Goal: Transaction & Acquisition: Purchase product/service

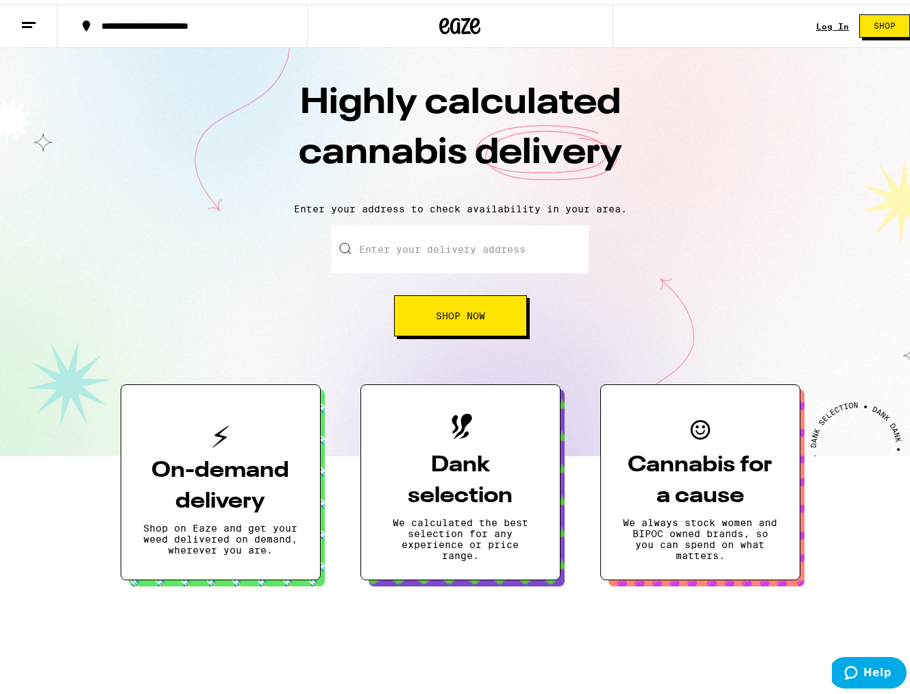
click at [451, 236] on input "Enter your delivery address" at bounding box center [460, 245] width 257 height 48
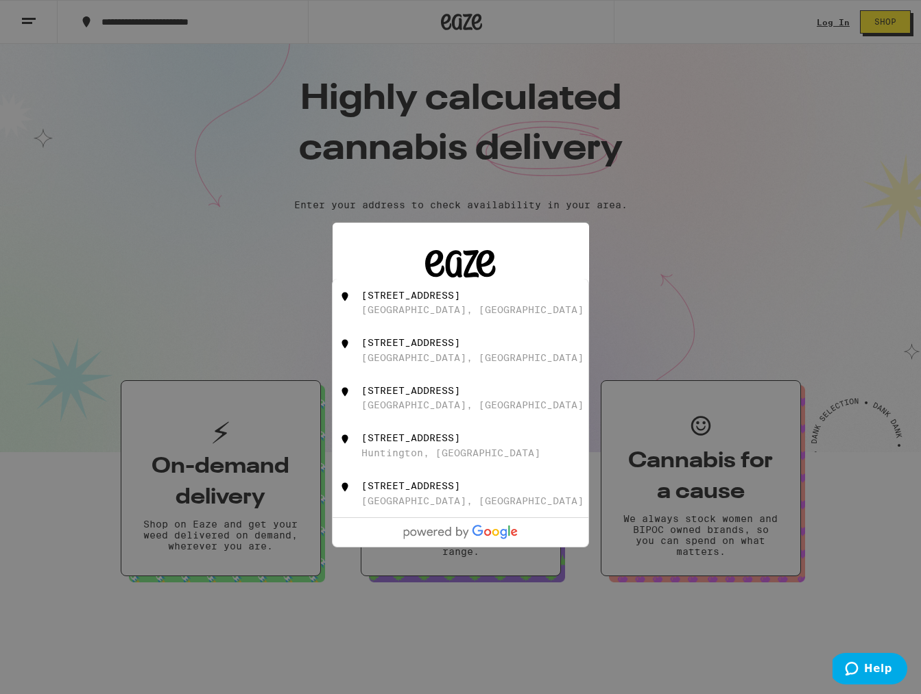
click at [456, 306] on div "[STREET_ADDRESS]" at bounding box center [483, 303] width 245 height 26
type input "[STREET_ADDRESS]"
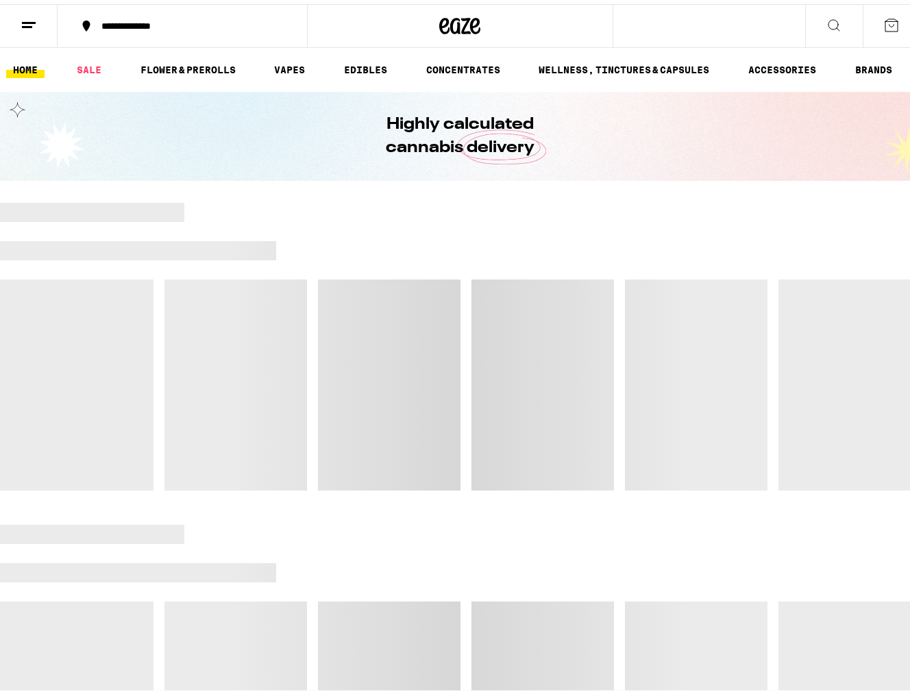
click at [461, 381] on div at bounding box center [466, 381] width 11 height 211
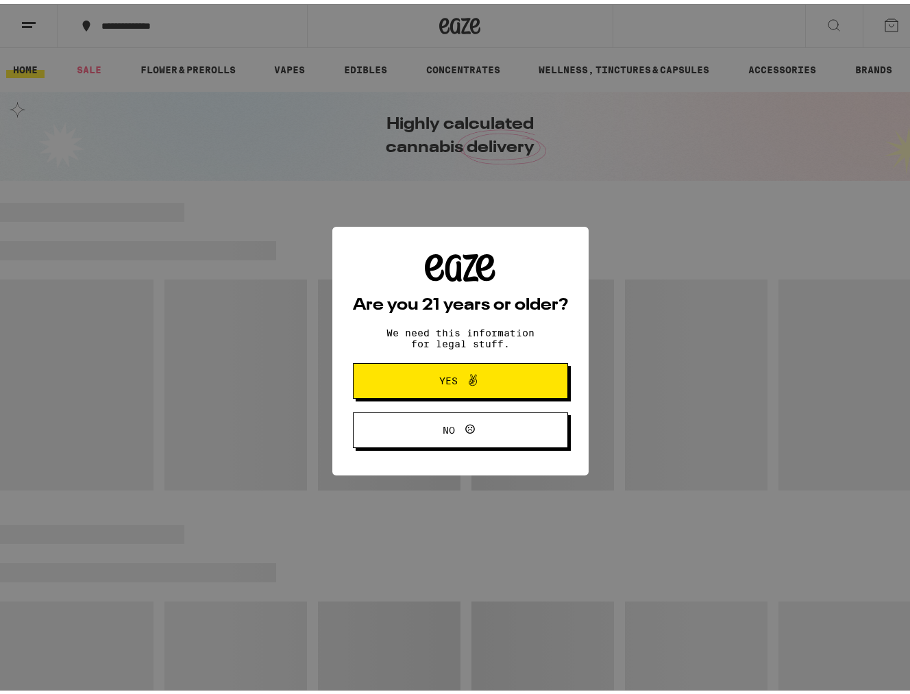
click at [446, 382] on span "Yes" at bounding box center [448, 377] width 19 height 10
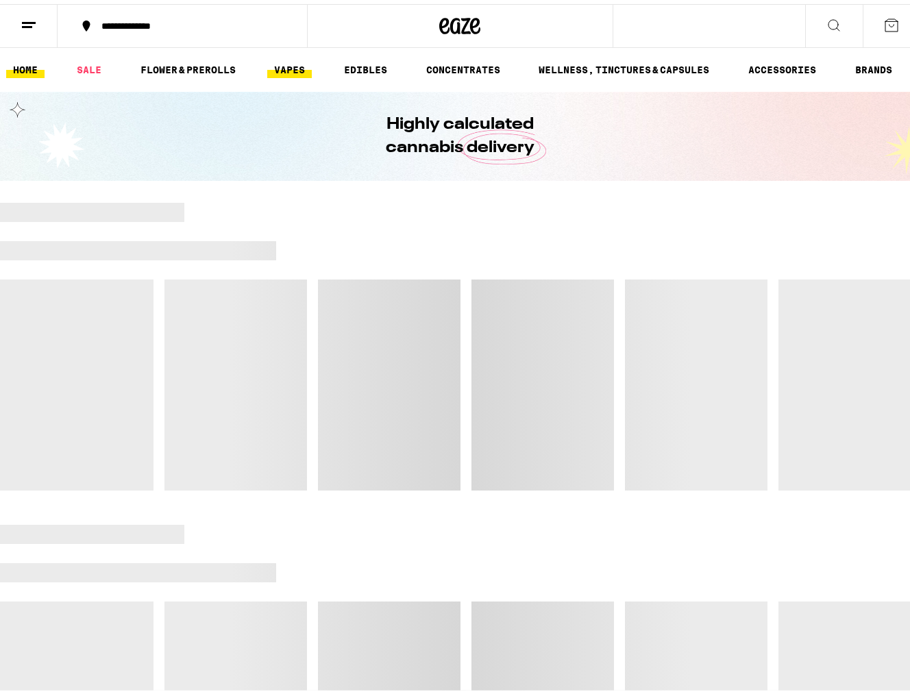
click at [293, 69] on link "VAPES" at bounding box center [289, 66] width 45 height 16
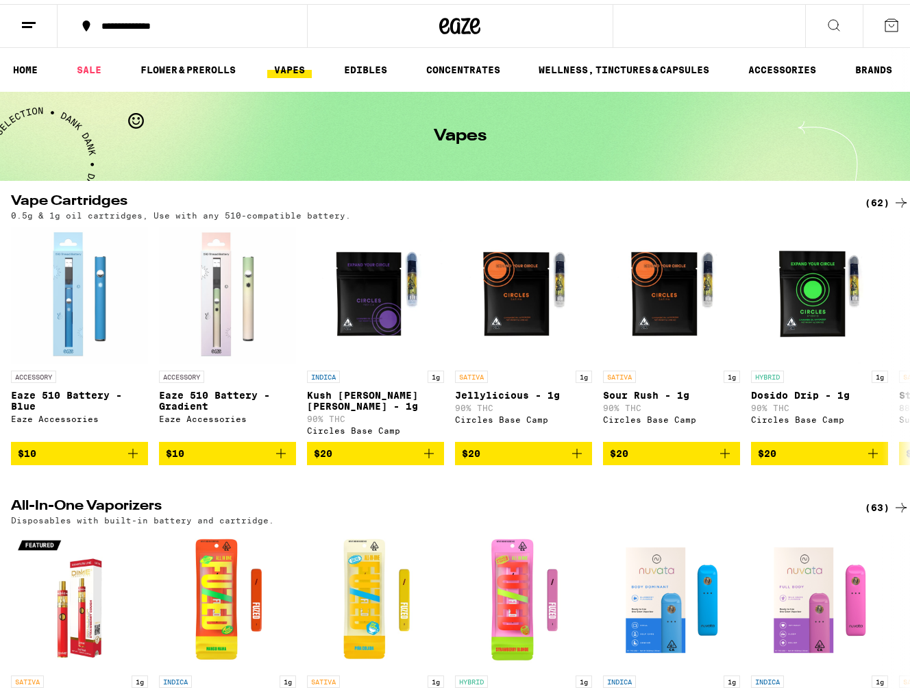
click at [826, 19] on icon at bounding box center [834, 21] width 16 height 16
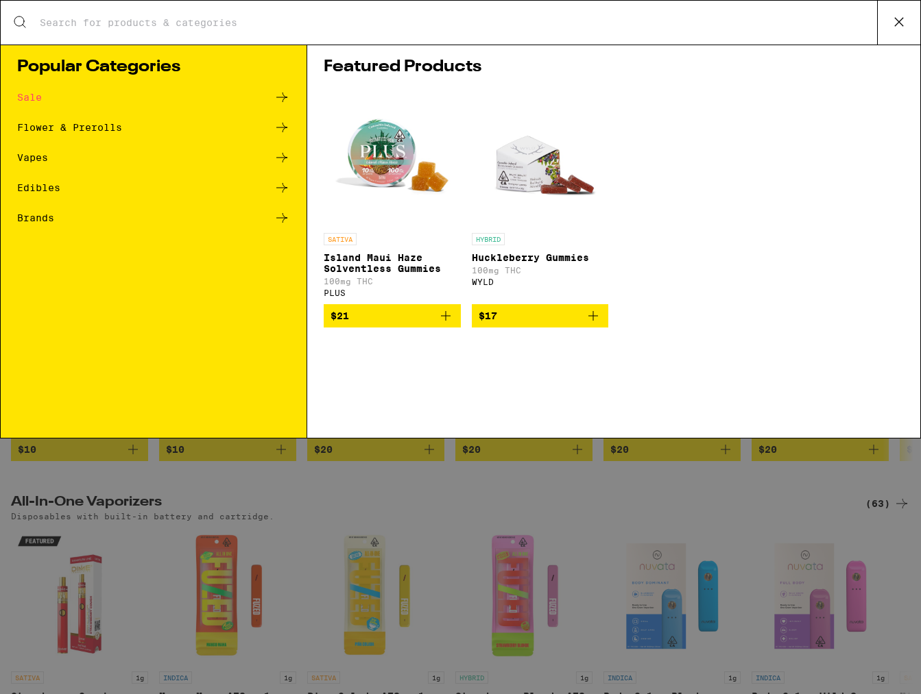
click at [535, 22] on input "Search for Products" at bounding box center [458, 22] width 838 height 12
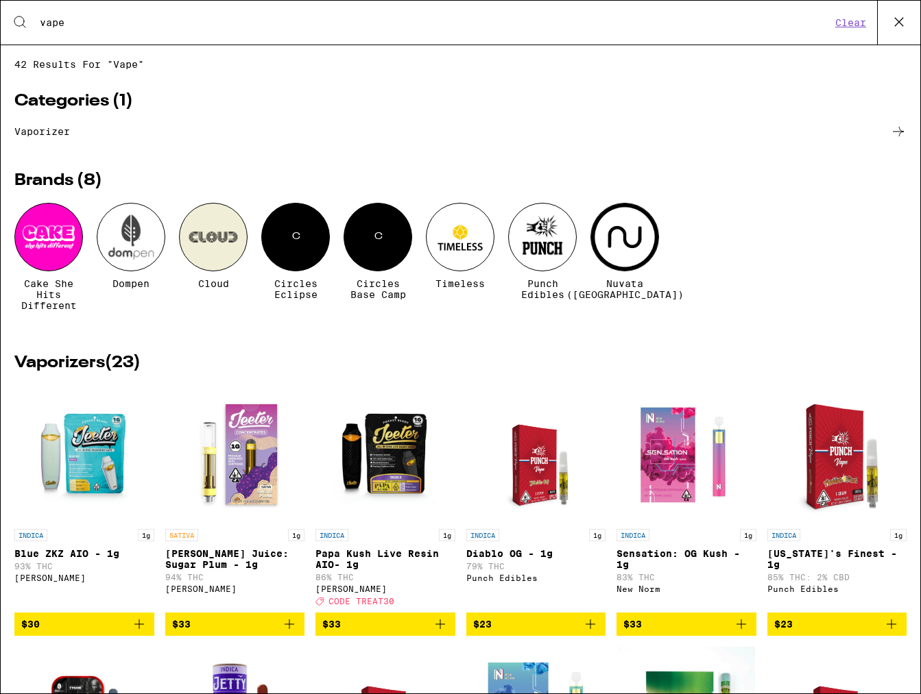
type input "vape"
